Goal: Obtain resource: Download file/media

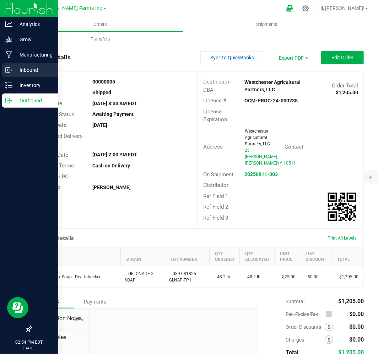
click at [33, 73] on p "Inbound" at bounding box center [33, 70] width 43 height 9
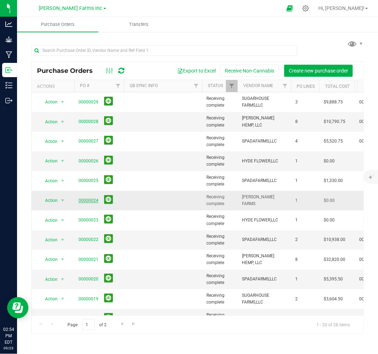
click at [89, 201] on link "00000024" at bounding box center [89, 200] width 20 height 5
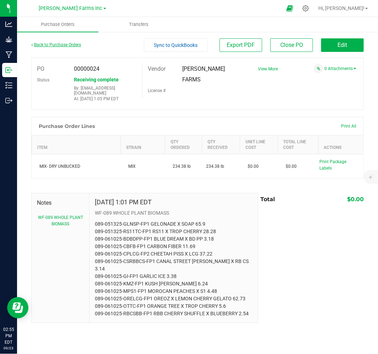
click at [44, 45] on link "Back to Purchase Orders" at bounding box center [56, 44] width 50 height 5
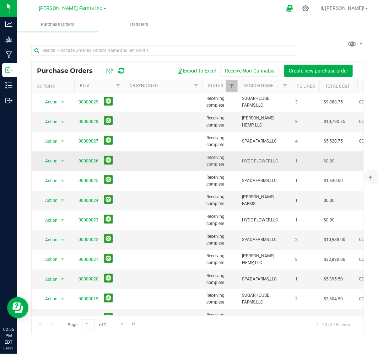
click at [90, 153] on td "00000026" at bounding box center [99, 161] width 50 height 20
click at [88, 159] on link "00000026" at bounding box center [89, 161] width 20 height 5
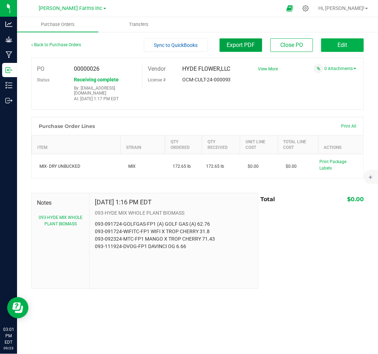
click at [240, 48] on span "Export PDF" at bounding box center [241, 45] width 28 height 7
click at [49, 49] on div "Back to Purchase Orders" at bounding box center [72, 44] width 83 height 13
click at [49, 48] on div "Back to Purchase Orders" at bounding box center [72, 44] width 83 height 13
click at [53, 43] on link "Back to Purchase Orders" at bounding box center [56, 44] width 50 height 5
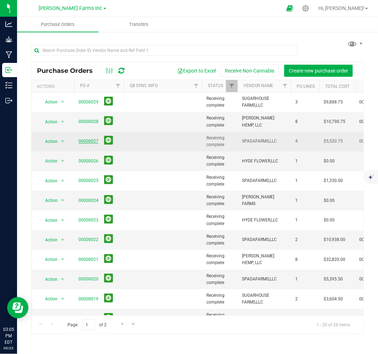
click at [82, 140] on link "00000027" at bounding box center [89, 141] width 20 height 5
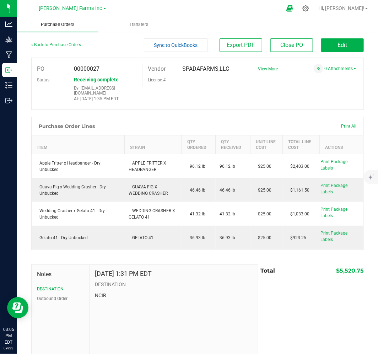
click at [53, 27] on span "Purchase Orders" at bounding box center [57, 24] width 53 height 6
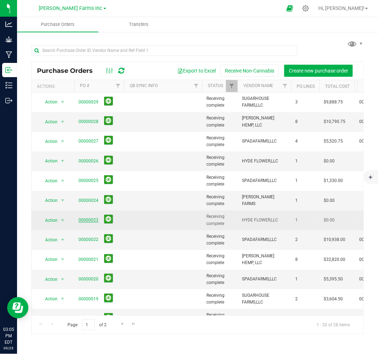
click at [85, 221] on link "00000023" at bounding box center [89, 220] width 20 height 5
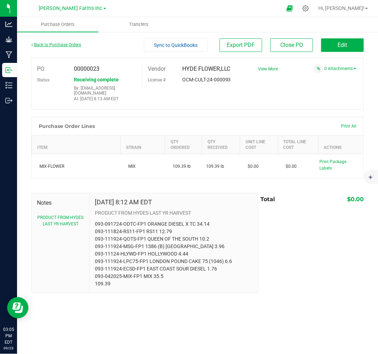
click at [50, 45] on link "Back to Purchase Orders" at bounding box center [56, 44] width 50 height 5
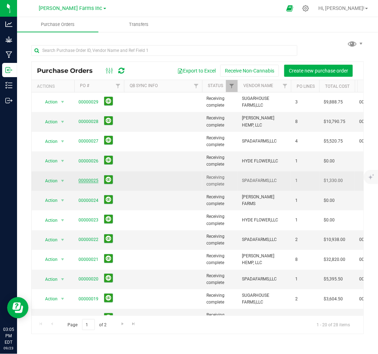
click at [94, 180] on link "00000025" at bounding box center [89, 180] width 20 height 5
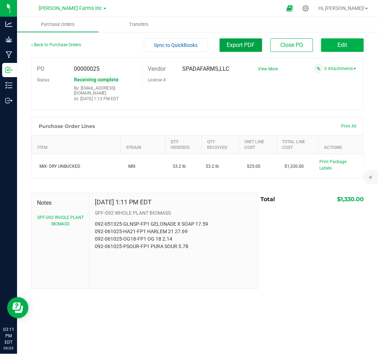
click at [243, 43] on span "Export PDF" at bounding box center [241, 45] width 28 height 7
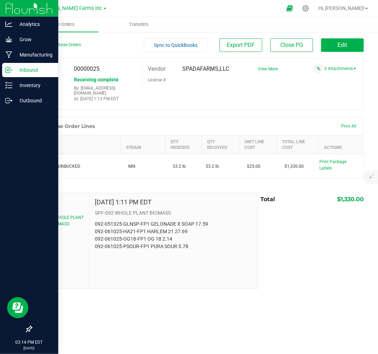
click at [31, 70] on p "Inbound" at bounding box center [33, 70] width 43 height 9
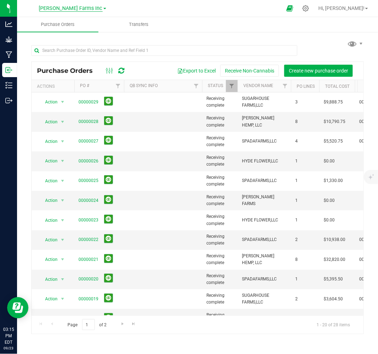
click at [65, 8] on span "[PERSON_NAME] Farms Inc" at bounding box center [71, 8] width 64 height 6
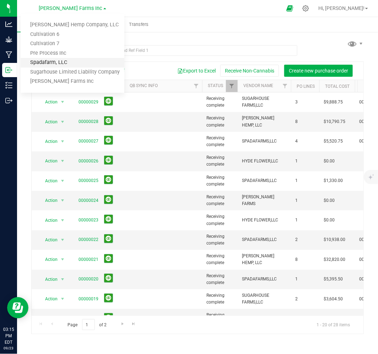
click at [72, 64] on link "Spadafarm, LLC" at bounding box center [73, 63] width 104 height 10
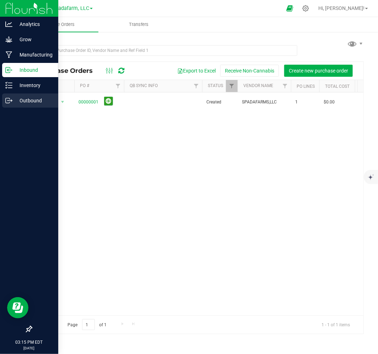
click at [33, 99] on p "Outbound" at bounding box center [33, 100] width 43 height 9
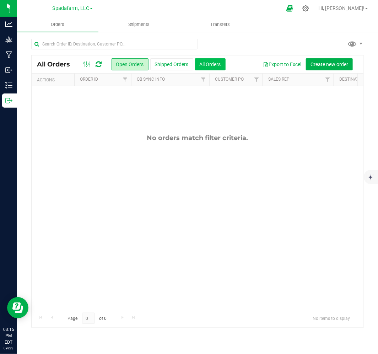
click at [207, 65] on button "All Orders" at bounding box center [210, 64] width 31 height 12
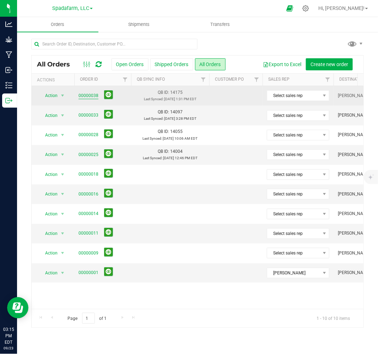
click at [95, 97] on link "00000038" at bounding box center [89, 95] width 20 height 7
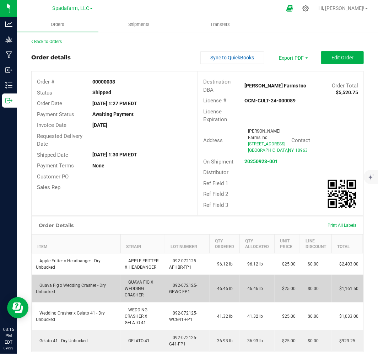
scroll to position [39, 0]
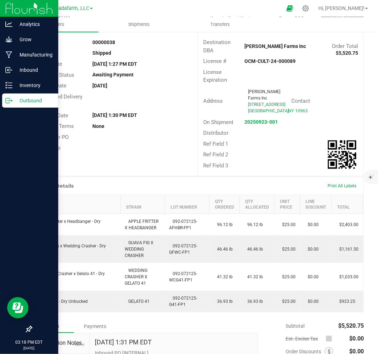
click at [32, 99] on p "Outbound" at bounding box center [33, 100] width 43 height 9
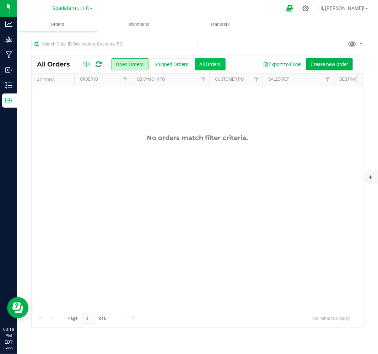
click at [200, 63] on button "All Orders" at bounding box center [210, 64] width 31 height 12
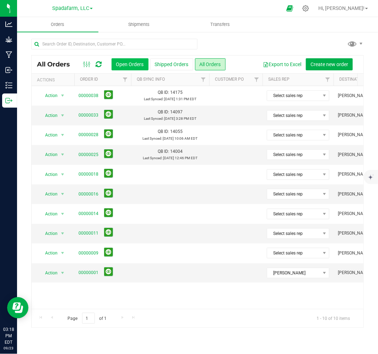
click at [143, 64] on button "Open Orders" at bounding box center [130, 64] width 37 height 12
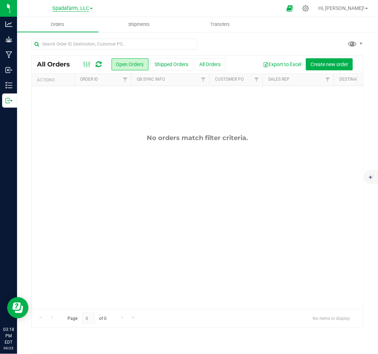
click at [87, 5] on span "Spadafarm, LLC" at bounding box center [70, 8] width 37 height 6
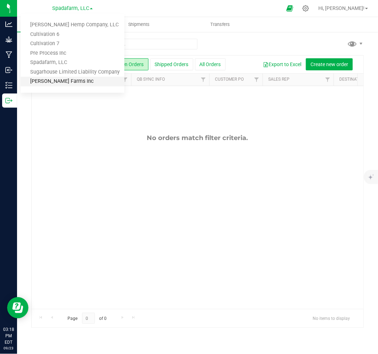
click at [65, 78] on link "[PERSON_NAME] Farms Inc" at bounding box center [73, 82] width 104 height 10
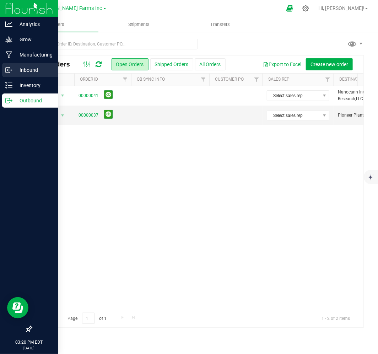
click at [31, 65] on div "Inbound" at bounding box center [30, 70] width 56 height 14
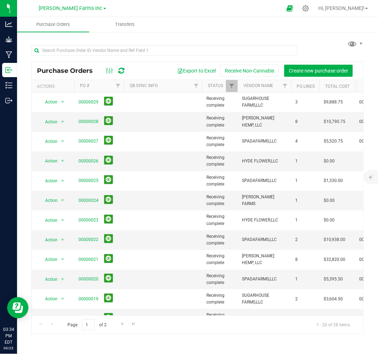
click at [82, 12] on div "[PERSON_NAME] Farms Inc [PERSON_NAME] Hemp Company, LLC Cultivation 6 Cultivati…" at bounding box center [72, 8] width 67 height 9
click at [79, 10] on span "[PERSON_NAME] Farms Inc" at bounding box center [71, 8] width 64 height 6
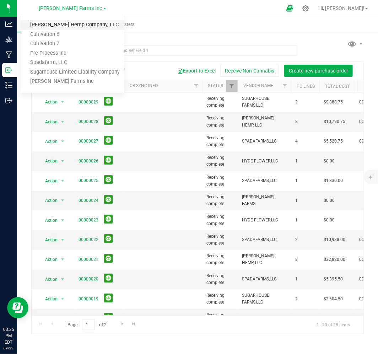
click at [62, 24] on link "[PERSON_NAME] Hemp Company, LLC" at bounding box center [73, 25] width 104 height 10
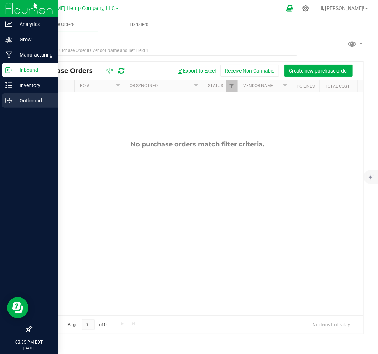
click at [24, 100] on p "Outbound" at bounding box center [33, 100] width 43 height 9
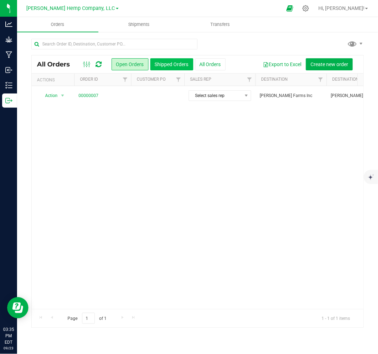
click at [185, 63] on button "Shipped Orders" at bounding box center [171, 64] width 43 height 12
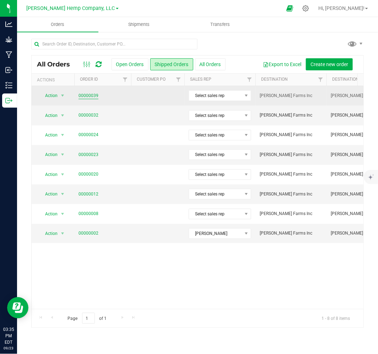
click at [87, 98] on link "00000039" at bounding box center [89, 95] width 20 height 7
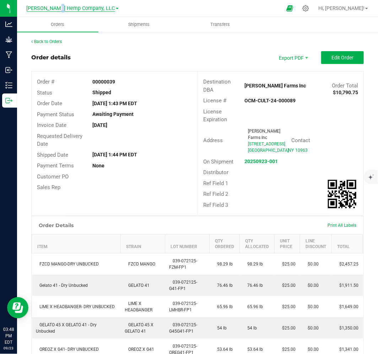
click at [63, 7] on span "[PERSON_NAME] Hemp Company, LLC" at bounding box center [71, 8] width 89 height 6
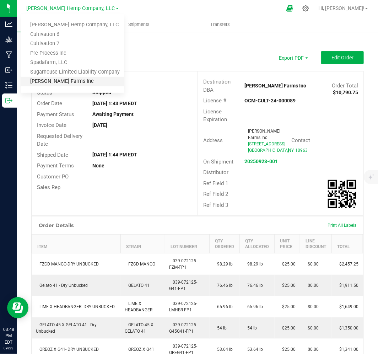
click at [53, 84] on link "[PERSON_NAME] Farms Inc" at bounding box center [73, 82] width 104 height 10
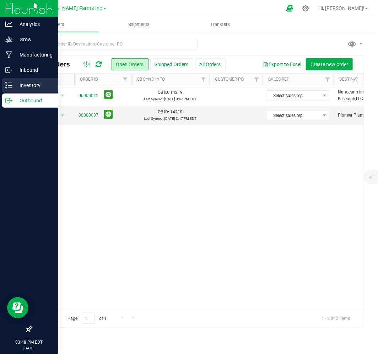
click at [31, 84] on p "Inventory" at bounding box center [33, 85] width 43 height 9
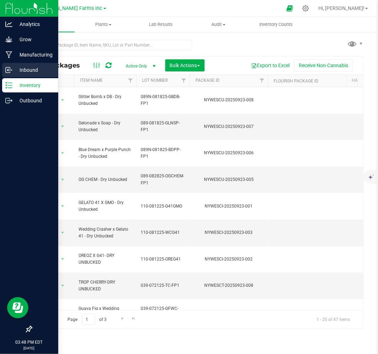
click at [31, 69] on p "Inbound" at bounding box center [33, 70] width 43 height 9
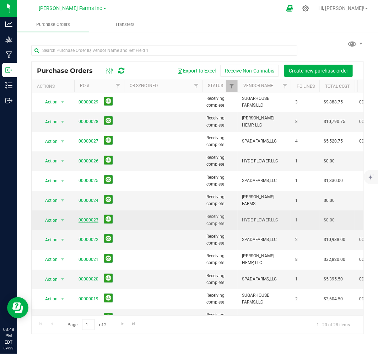
click at [87, 221] on link "00000023" at bounding box center [89, 220] width 20 height 5
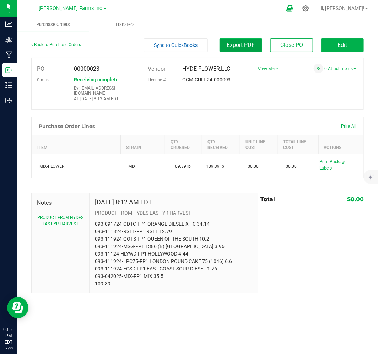
click at [238, 43] on span "Export PDF" at bounding box center [241, 45] width 28 height 7
